Goal: Task Accomplishment & Management: Use online tool/utility

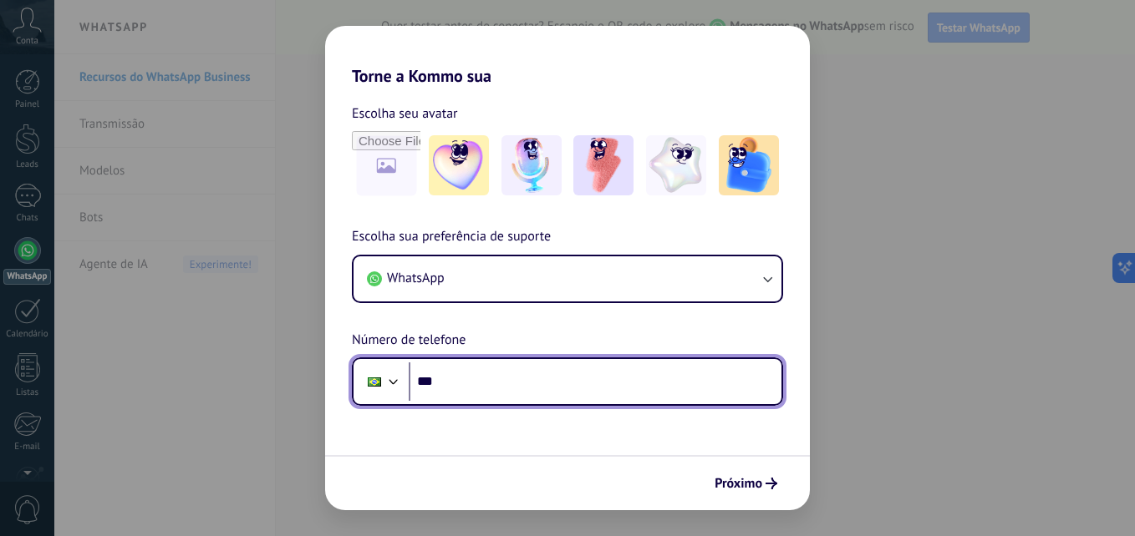
click at [572, 379] on input "***" at bounding box center [595, 382] width 373 height 38
type input "**********"
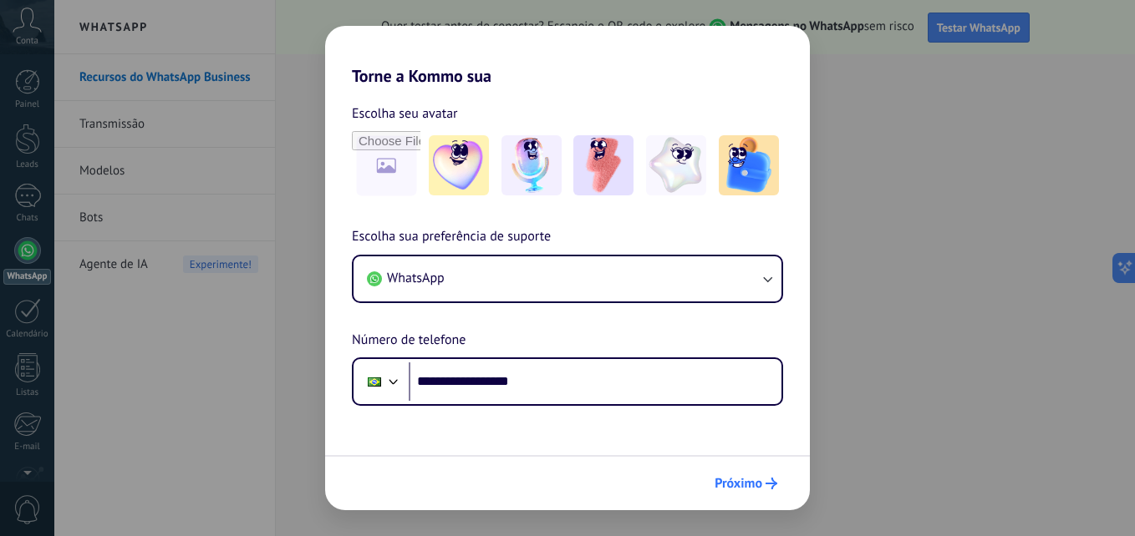
click at [750, 483] on span "Próximo" at bounding box center [738, 484] width 48 height 12
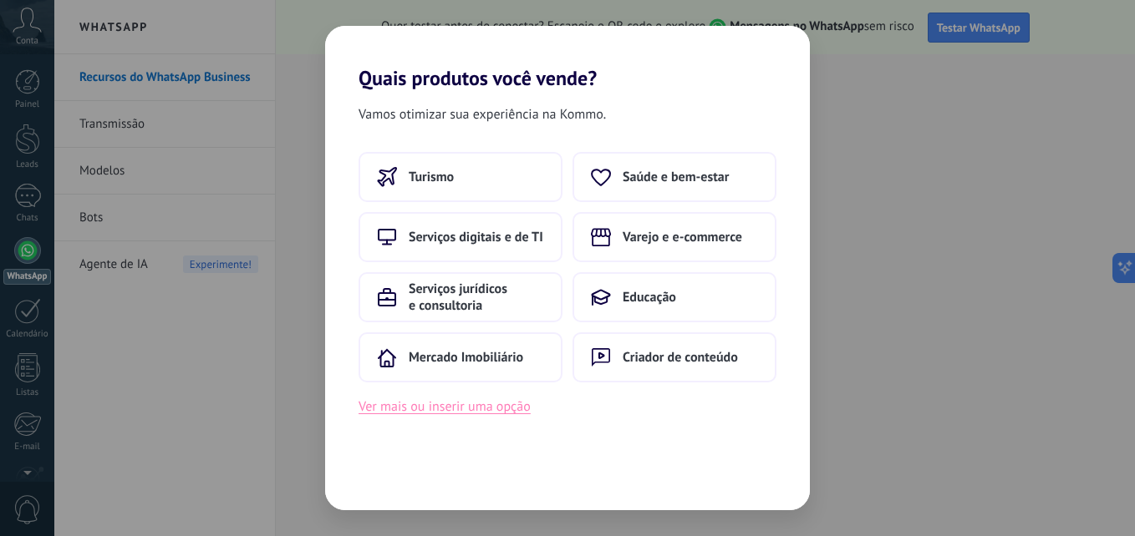
click at [490, 408] on button "Ver mais ou inserir uma opção" at bounding box center [444, 407] width 172 height 22
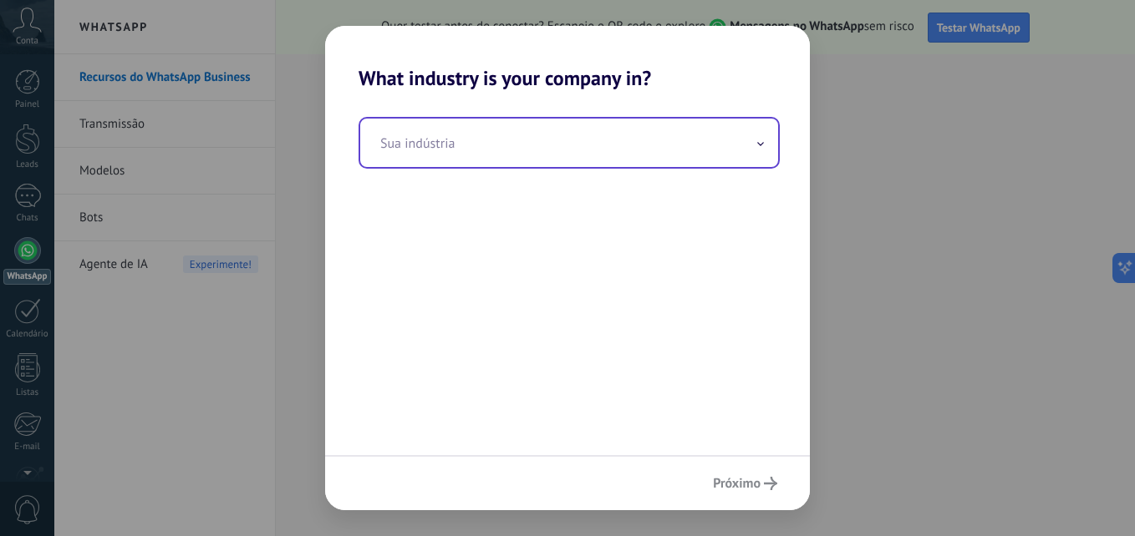
click at [756, 137] on span at bounding box center [760, 143] width 8 height 16
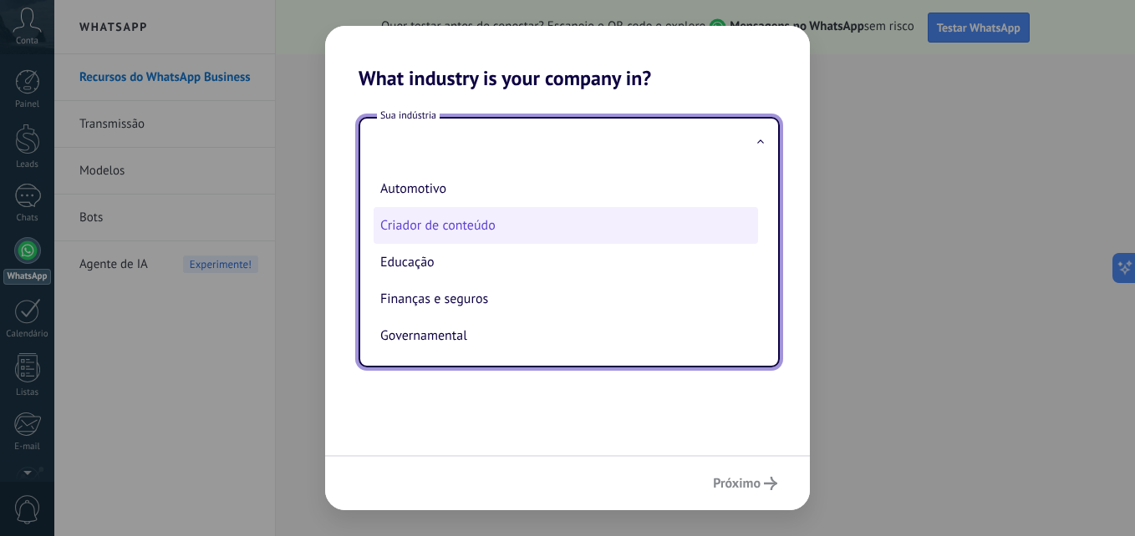
click at [476, 224] on li "Criador de conteúdo" at bounding box center [565, 225] width 384 height 37
type input "**********"
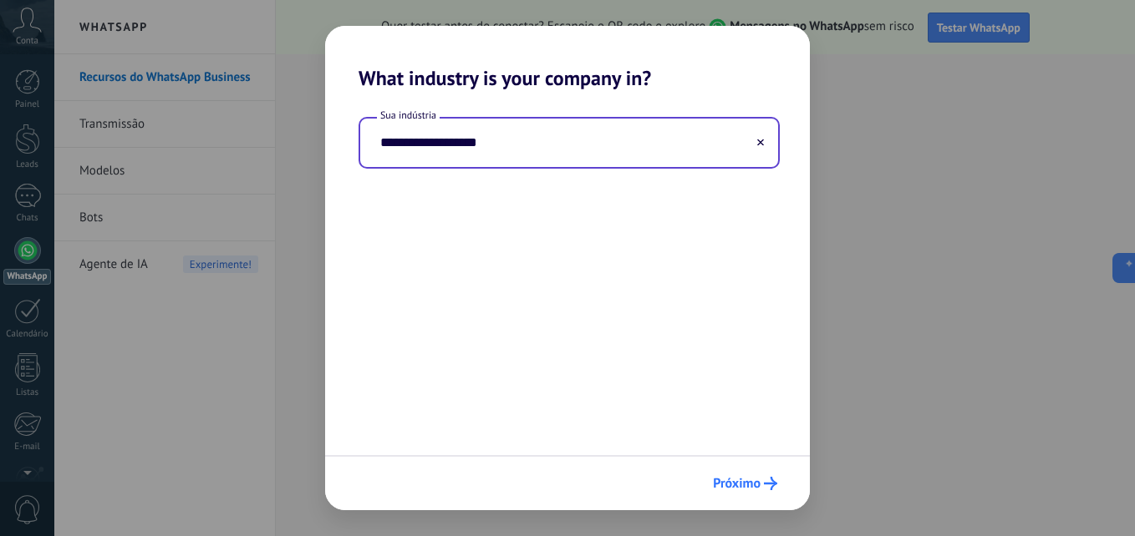
click at [741, 481] on span "Próximo" at bounding box center [737, 484] width 48 height 12
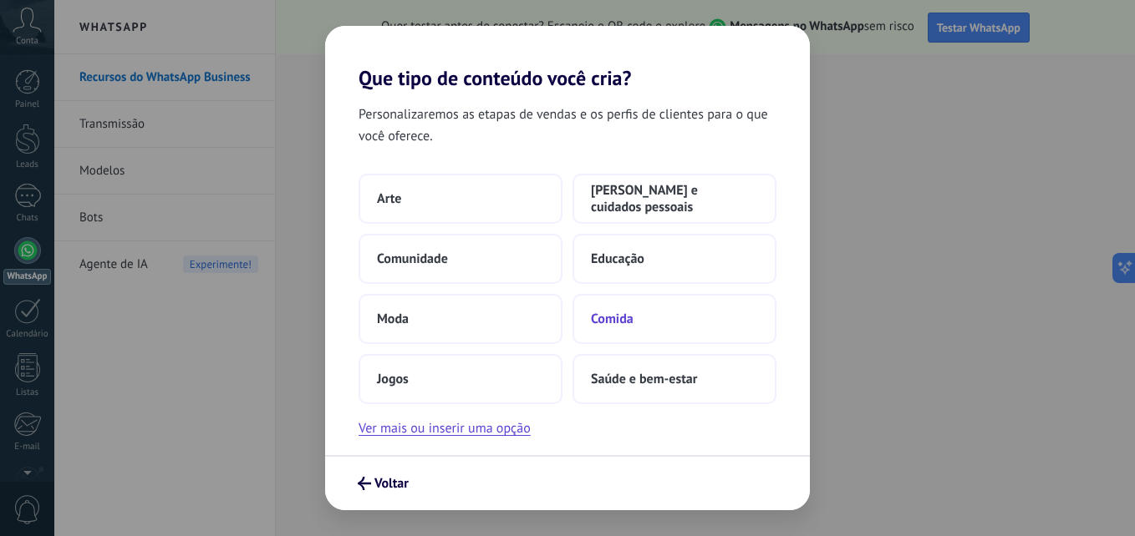
click at [618, 303] on button "Comida" at bounding box center [674, 319] width 204 height 50
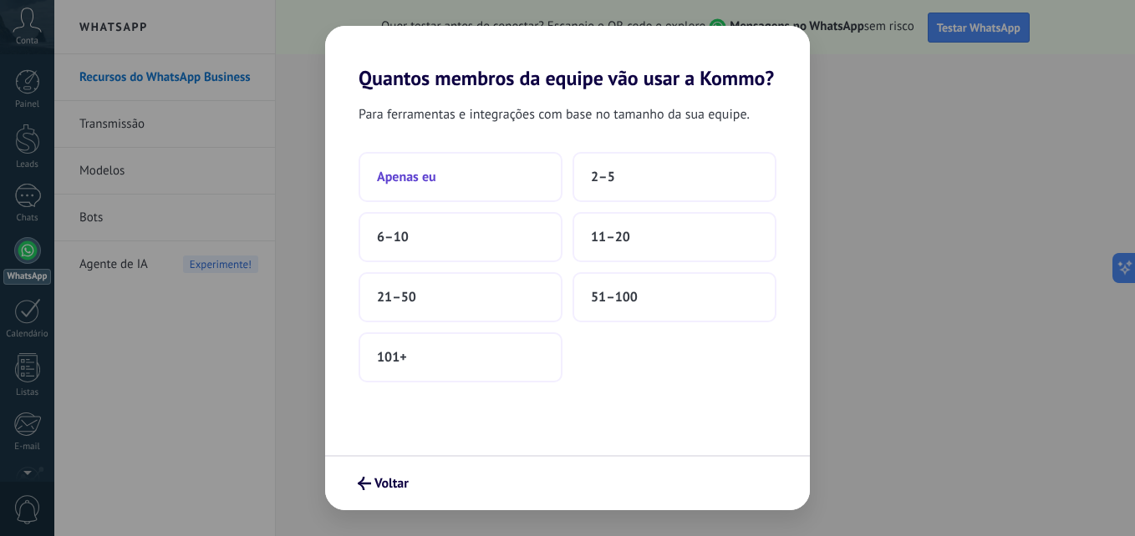
click at [474, 176] on button "Apenas eu" at bounding box center [460, 177] width 204 height 50
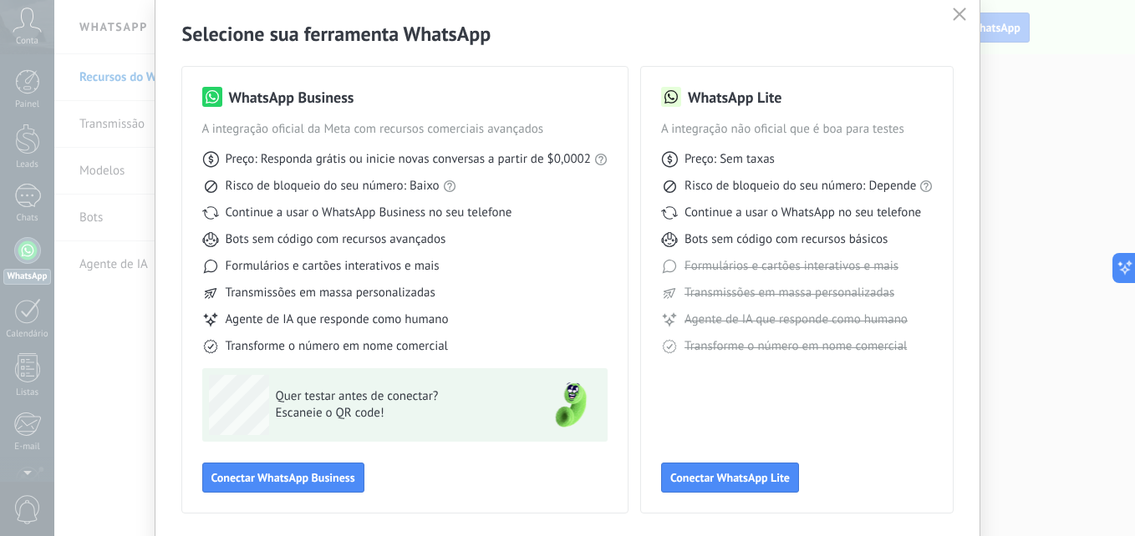
scroll to position [119, 0]
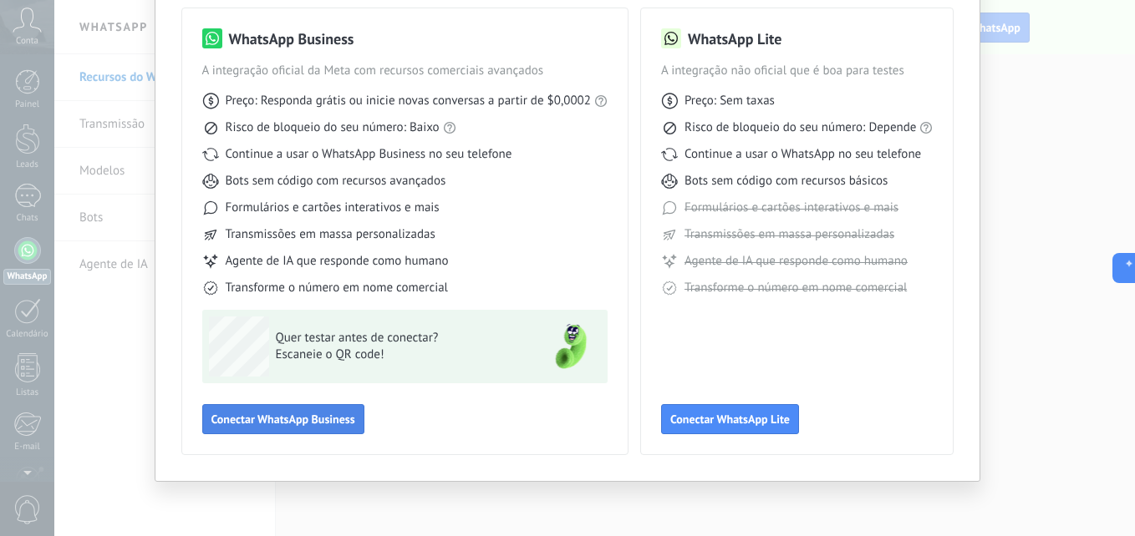
click at [288, 408] on button "Conectar WhatsApp Business" at bounding box center [283, 419] width 162 height 30
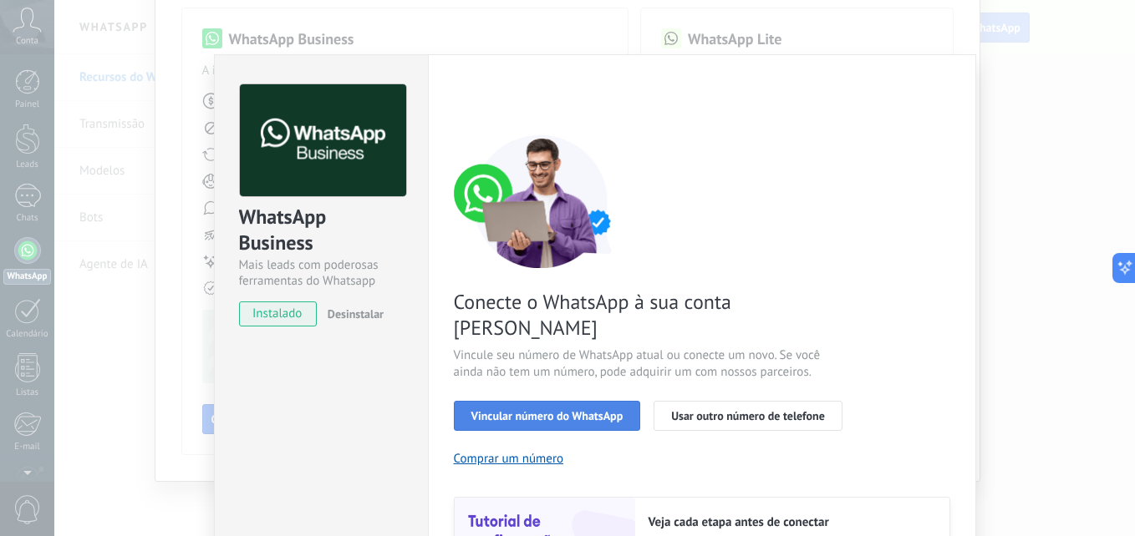
click at [600, 410] on span "Vincular número do WhatsApp" at bounding box center [547, 416] width 152 height 12
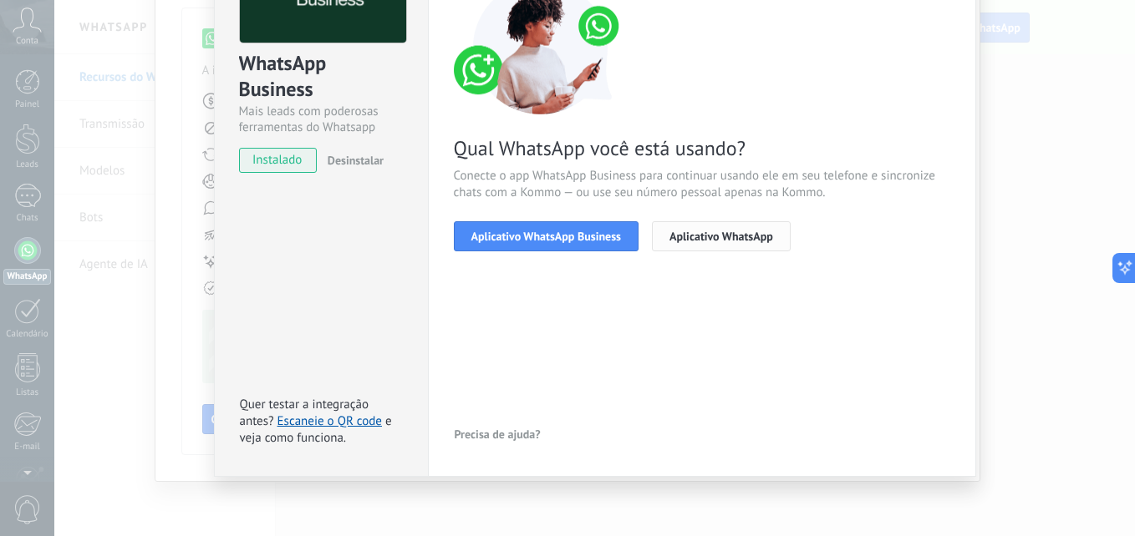
scroll to position [157, 0]
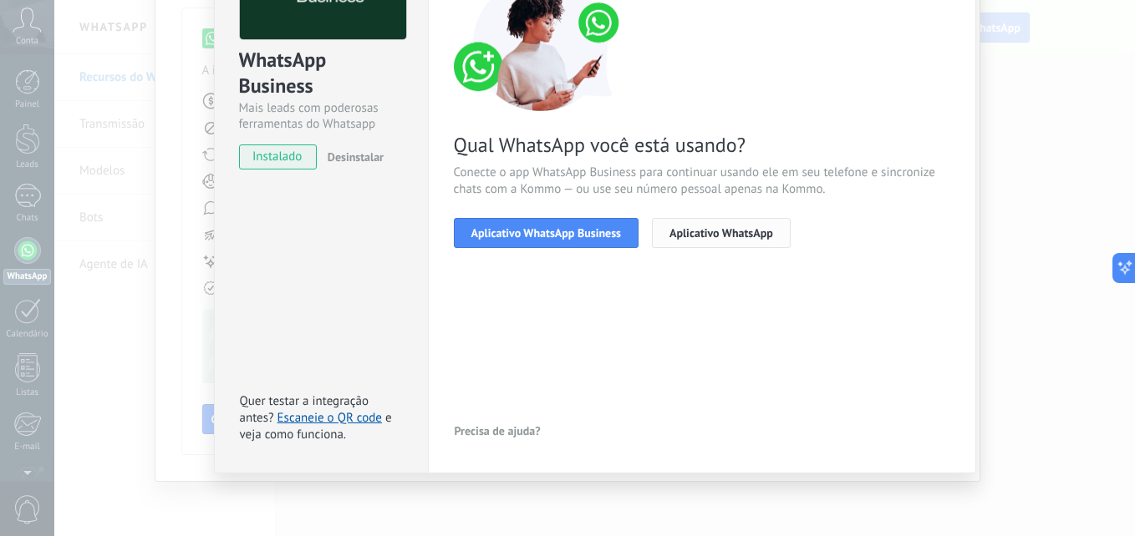
click at [689, 236] on span "Aplicativo WhatsApp" at bounding box center [721, 233] width 104 height 12
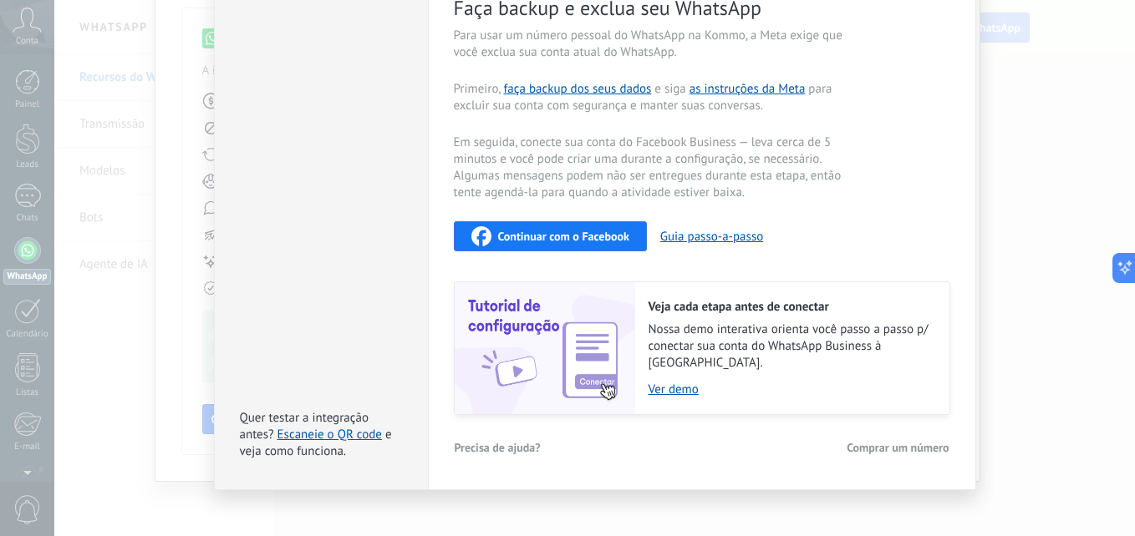
scroll to position [347, 0]
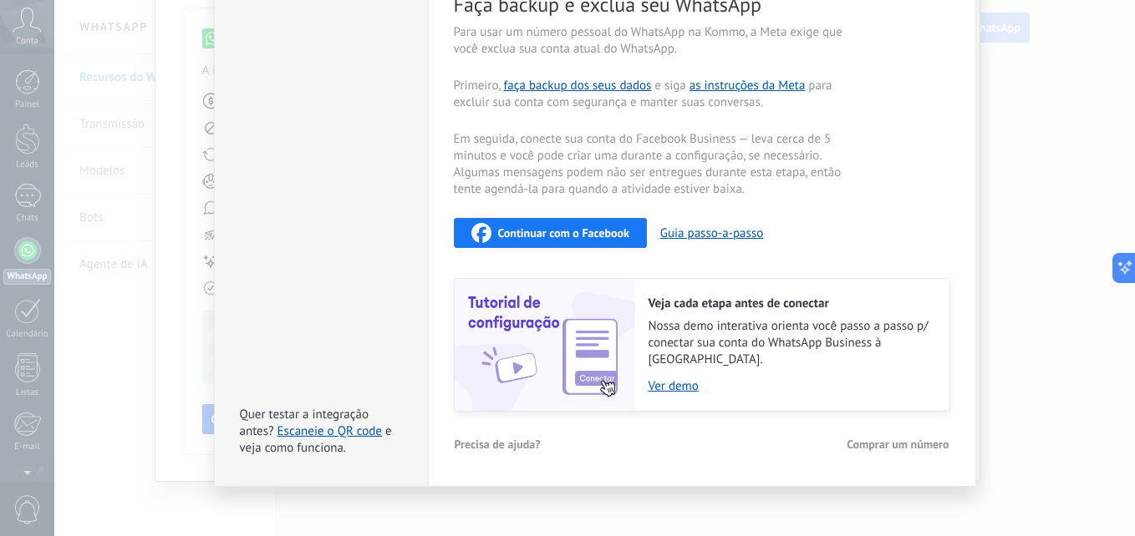
click at [594, 227] on span "Continuar com o Facebook" at bounding box center [563, 233] width 131 height 12
